Goal: Navigation & Orientation: Find specific page/section

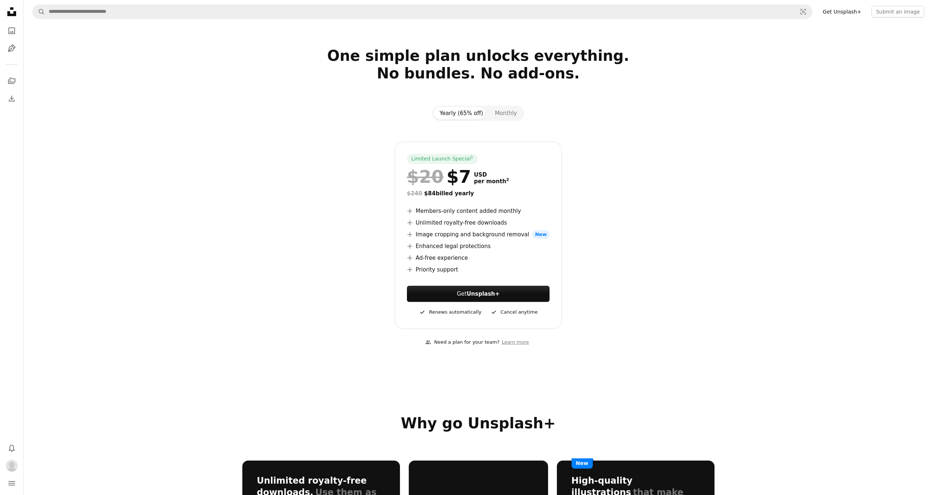
click at [9, 12] on icon at bounding box center [11, 11] width 9 height 9
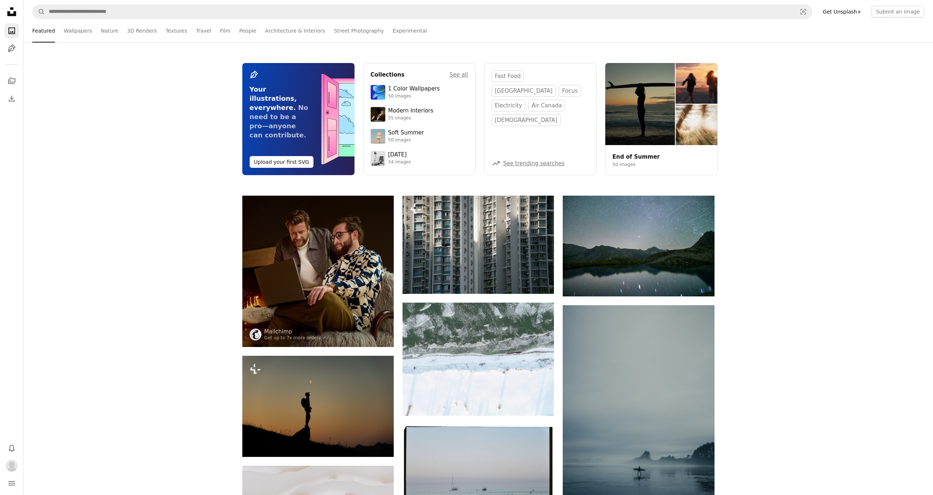
click at [15, 11] on icon "Unsplash logo Unsplash Home" at bounding box center [11, 11] width 15 height 15
click at [11, 33] on icon "Photos" at bounding box center [11, 31] width 7 height 7
click at [11, 48] on icon "Illustrations" at bounding box center [12, 48] width 8 height 8
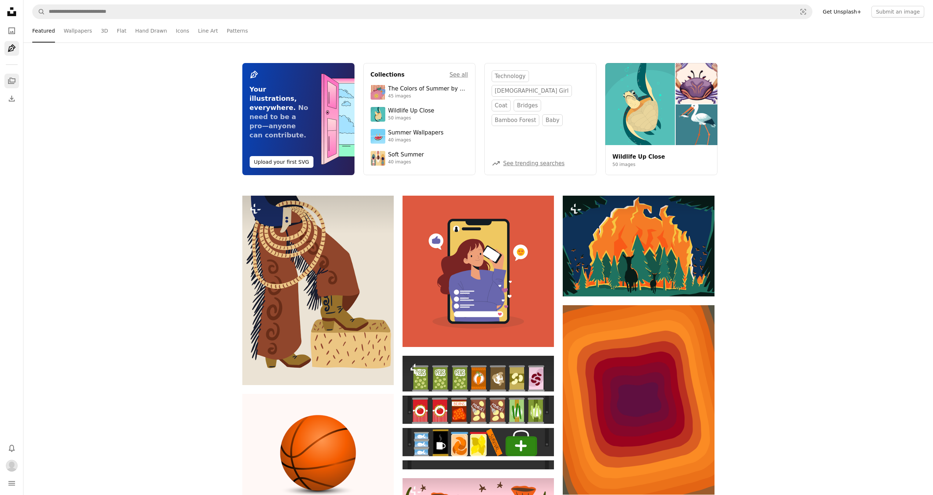
click at [13, 80] on icon "A stack of folders" at bounding box center [11, 81] width 9 height 9
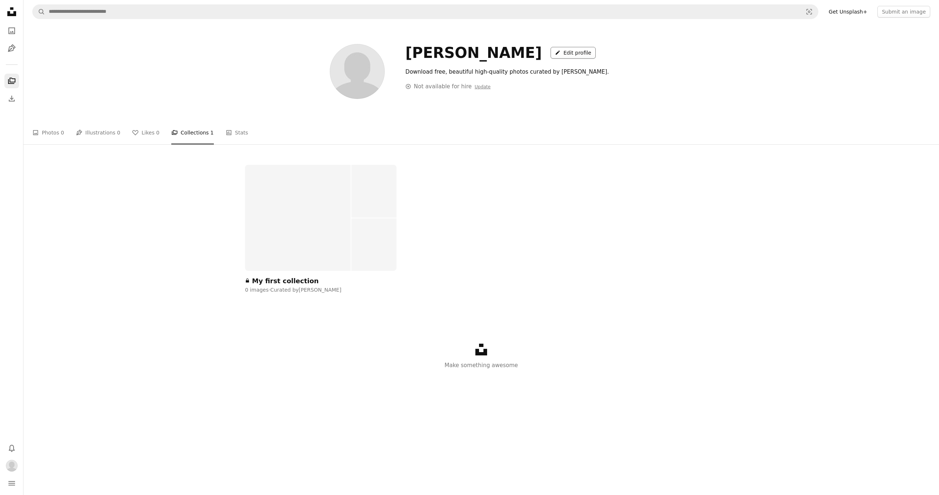
click at [550, 54] on link "A pencil Edit profile" at bounding box center [572, 53] width 45 height 12
